Goal: Find specific page/section: Find specific page/section

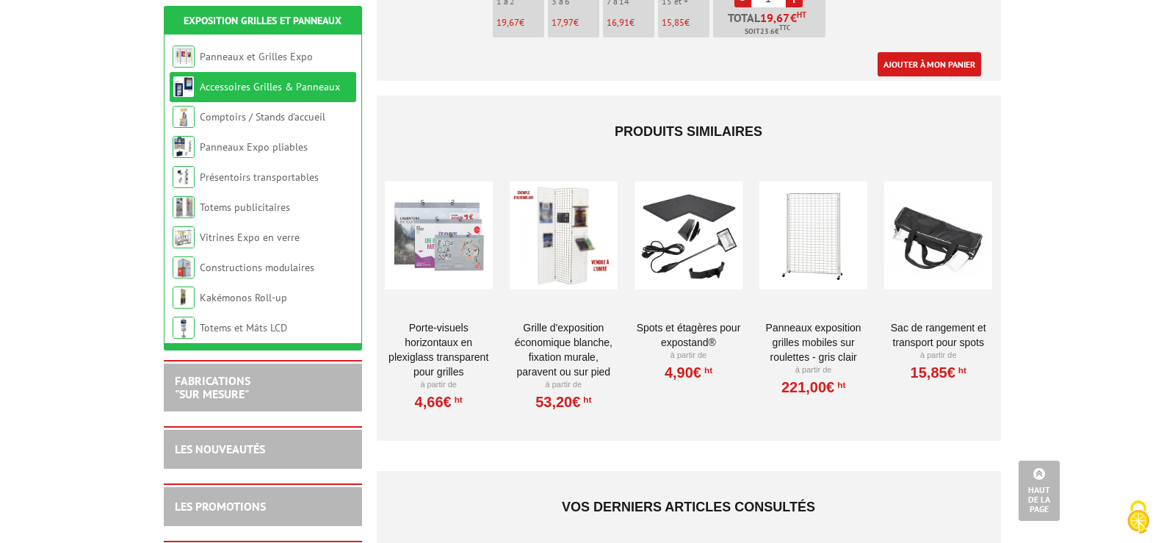
scroll to position [1495, 0]
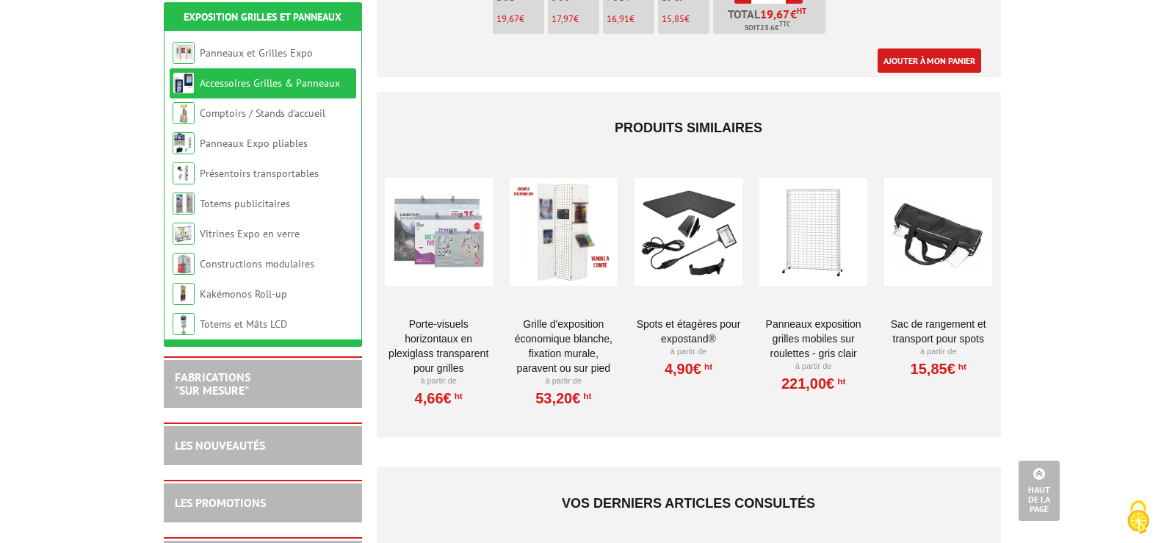
click at [693, 317] on link "Spots et Étagères pour ExpoStand®" at bounding box center [689, 331] width 108 height 29
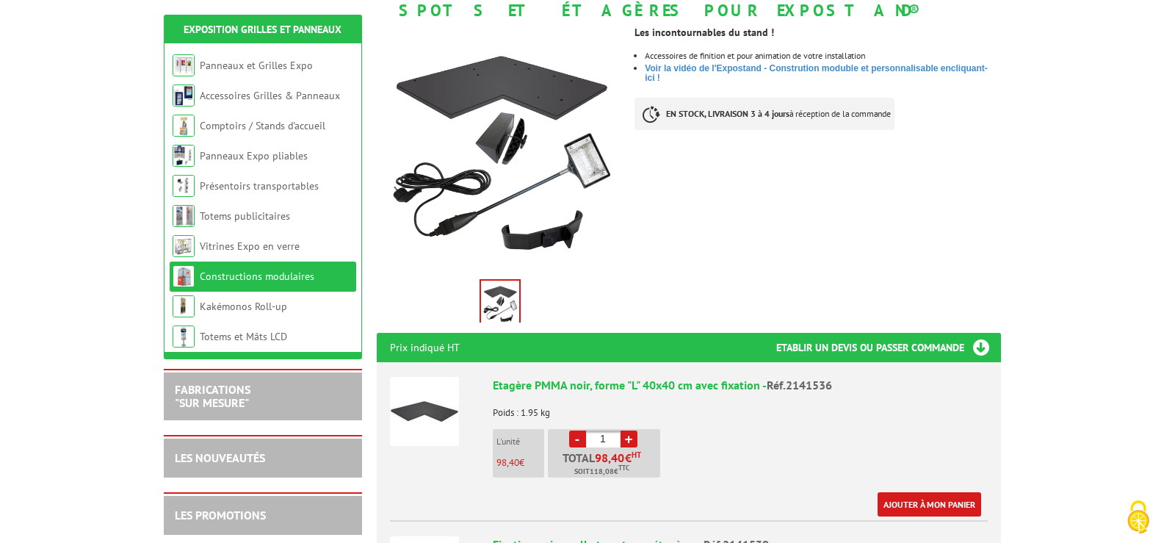
scroll to position [243, 0]
